Goal: Find specific page/section: Find specific page/section

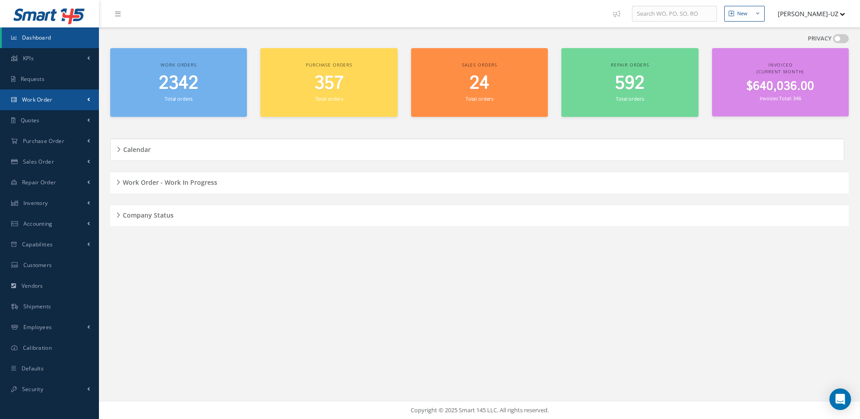
click at [51, 95] on link "Work Order" at bounding box center [49, 100] width 99 height 21
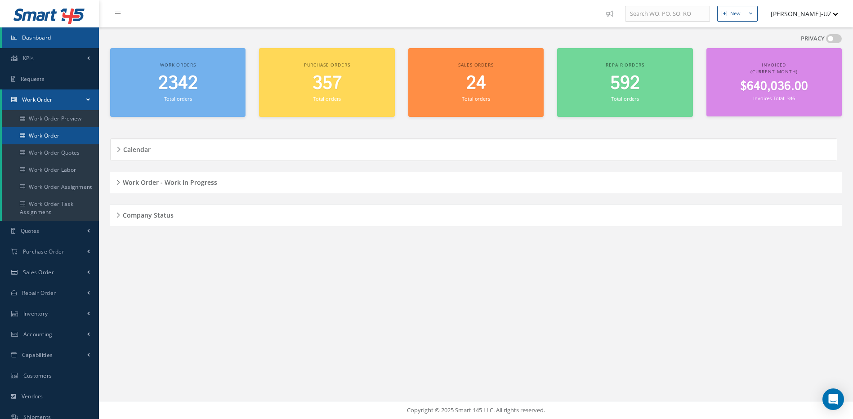
click at [44, 133] on link "Work Order" at bounding box center [50, 135] width 97 height 17
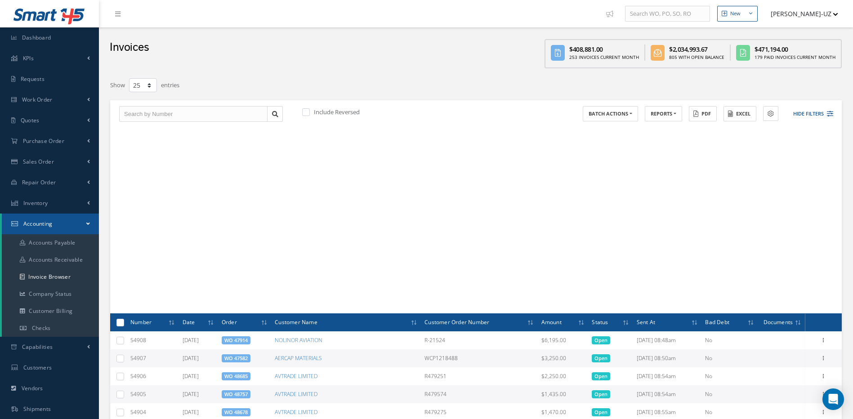
select select "25"
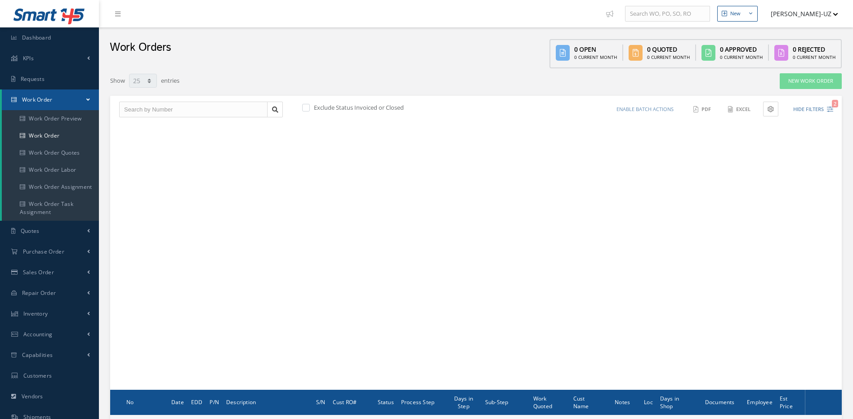
select select "25"
type input "All Work Request"
type input "All Work Performed"
type input "All Status"
type input "WO Part Status"
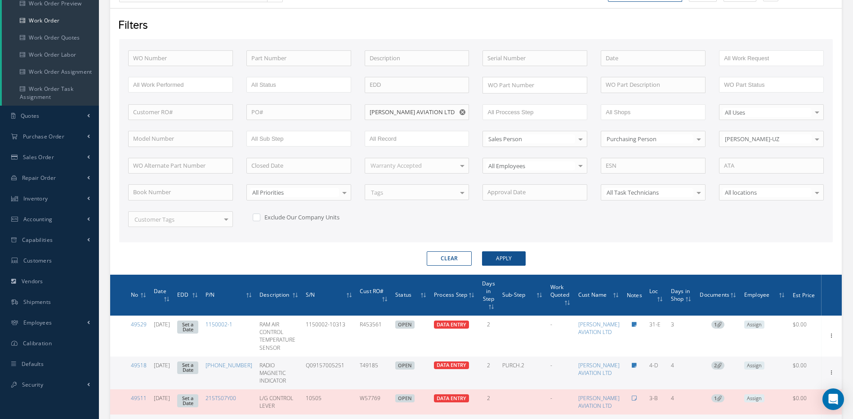
scroll to position [19, 0]
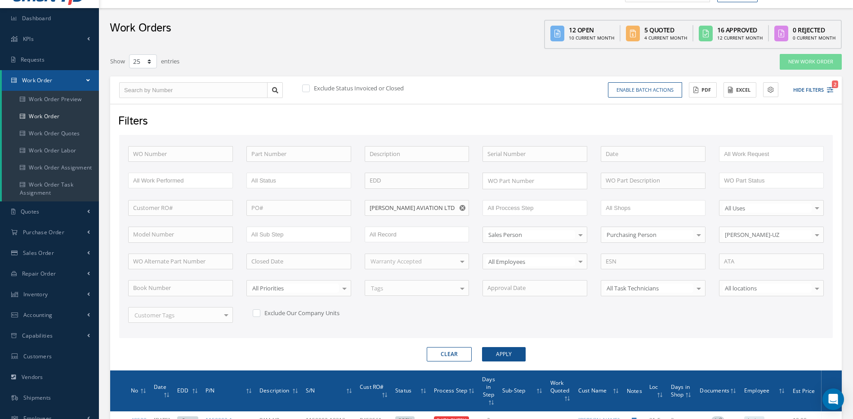
click at [458, 353] on button "Clear" at bounding box center [449, 354] width 45 height 14
checkbox input "true"
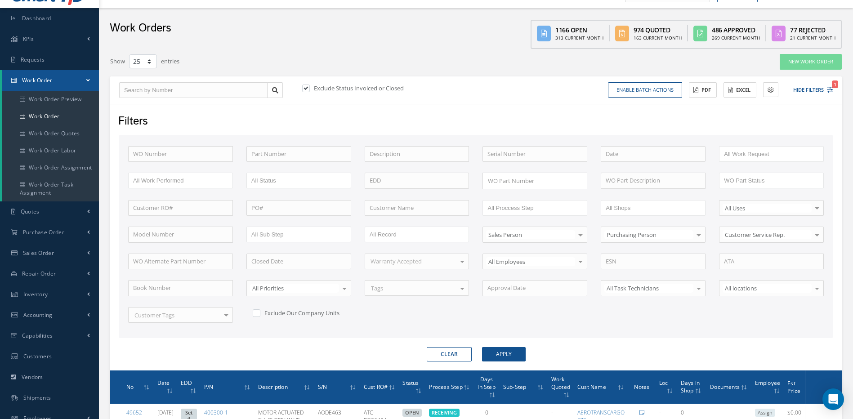
click at [455, 353] on button "Clear" at bounding box center [449, 354] width 45 height 14
click at [452, 353] on button "Clear" at bounding box center [449, 354] width 45 height 14
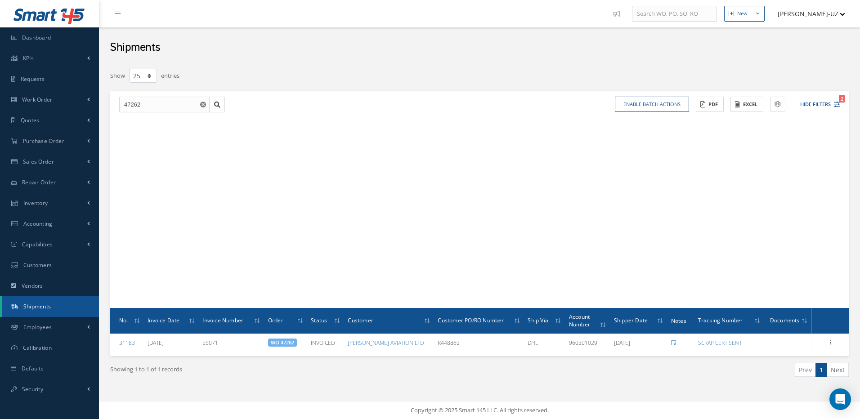
select select "25"
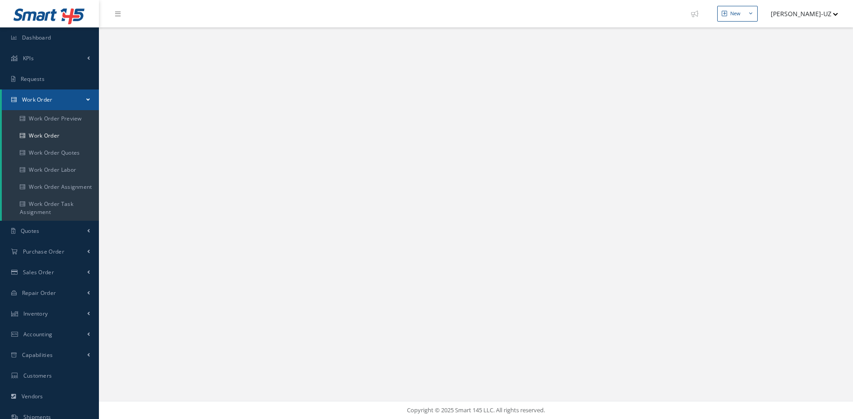
select select "25"
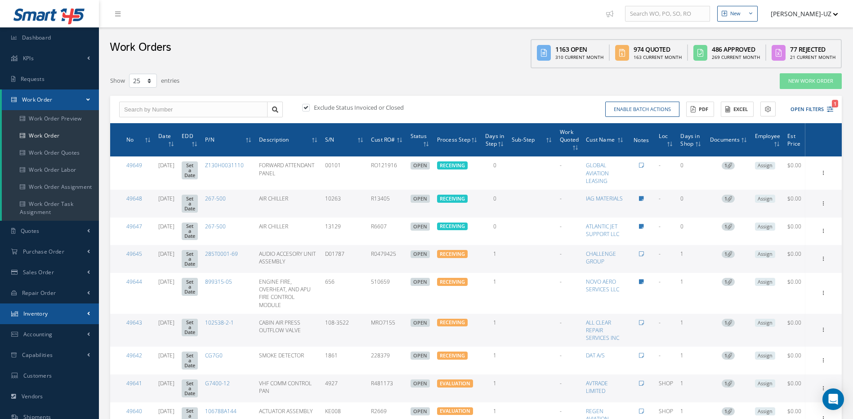
click at [30, 311] on span "Inventory" at bounding box center [35, 314] width 25 height 8
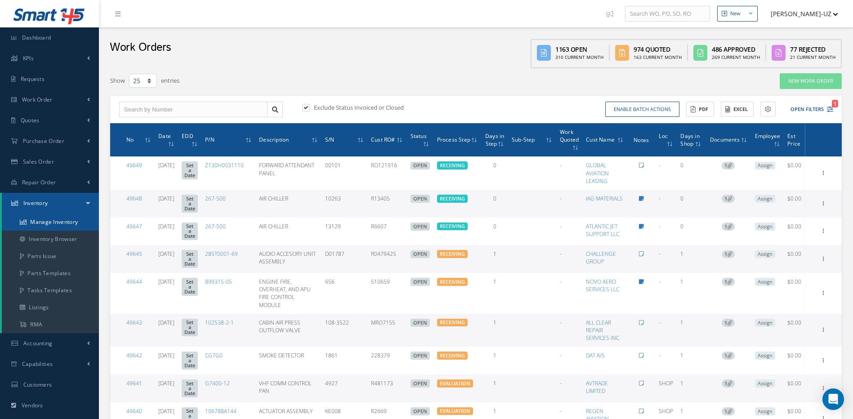
click at [41, 224] on link "Manage Inventory" at bounding box center [50, 222] width 97 height 17
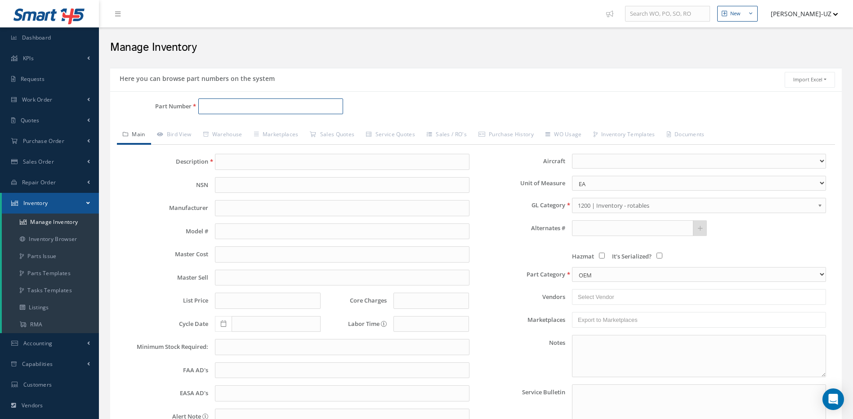
click at [219, 105] on input "Part Number" at bounding box center [270, 107] width 145 height 16
paste input "3130468Y01"
click at [256, 104] on input "3130468Y01" at bounding box center [270, 107] width 145 height 16
type input "313046"
drag, startPoint x: 851, startPoint y: 420, endPoint x: 839, endPoint y: 416, distance: 12.4
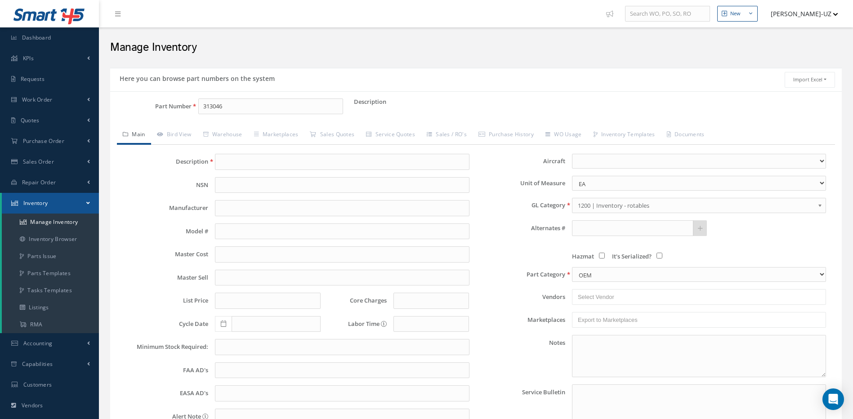
click at [850, 419] on html "Smart 145 Dashboard KPIs Work Order Accounting Requests Work Order" at bounding box center [426, 209] width 853 height 419
